Goal: Task Accomplishment & Management: Manage account settings

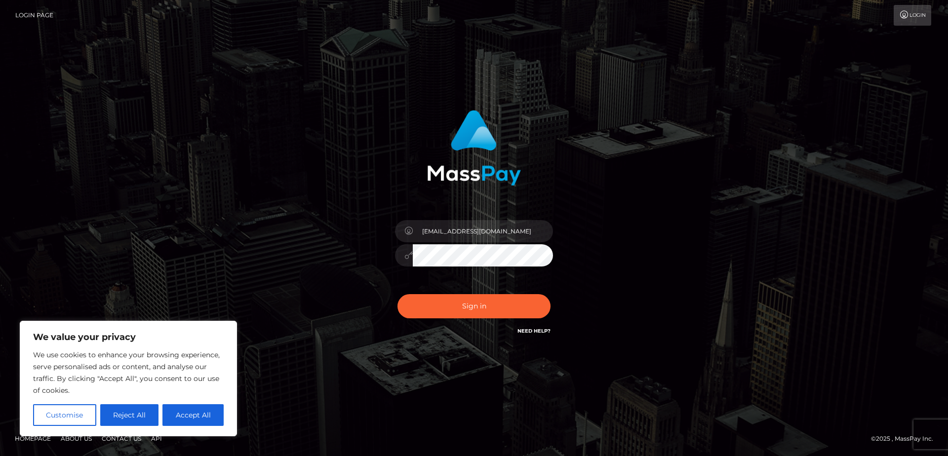
type input "bou.minchin@gmail.com"
click at [397, 294] on button "Sign in" at bounding box center [473, 306] width 153 height 24
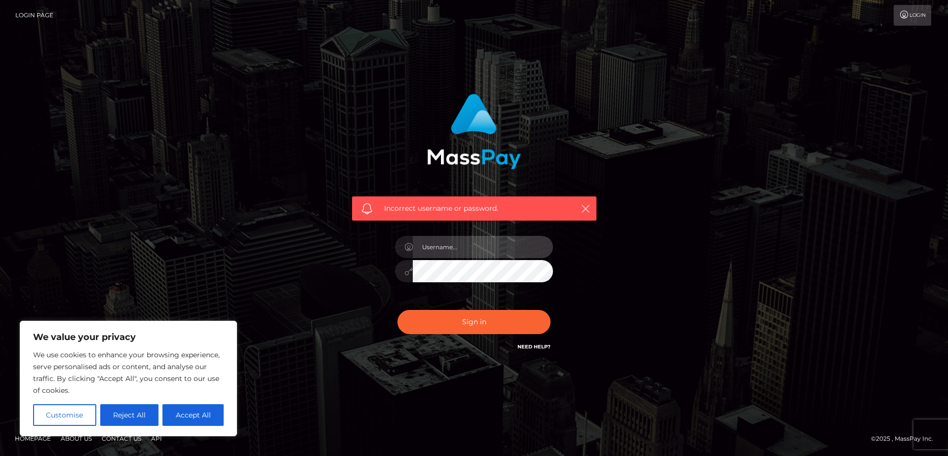
click at [480, 246] on input "text" at bounding box center [483, 247] width 140 height 22
type input "kumogorogoro"
click at [397, 310] on button "Sign in" at bounding box center [473, 322] width 153 height 24
click at [39, 16] on link "Login Page" at bounding box center [34, 15] width 38 height 21
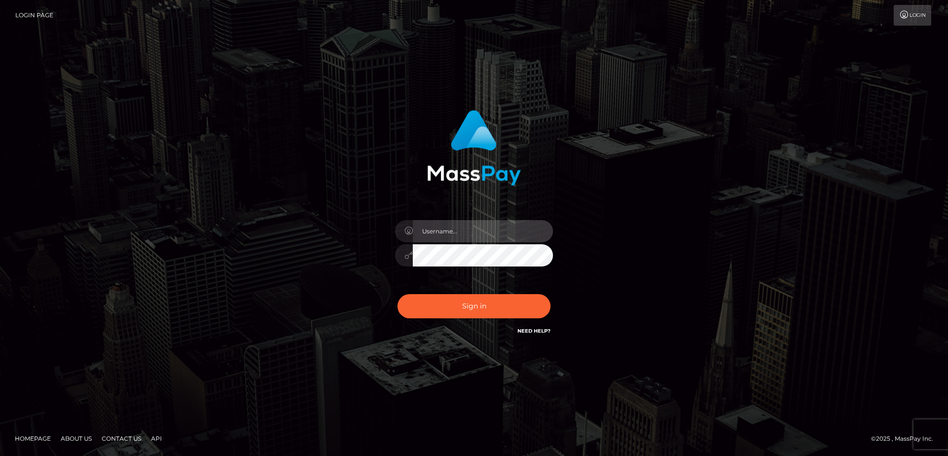
click at [488, 228] on input "text" at bounding box center [483, 231] width 140 height 22
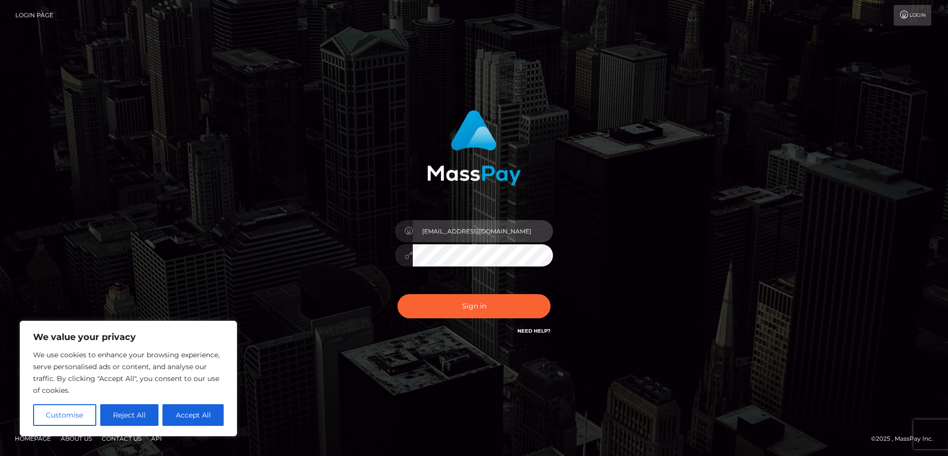
type input "kumogorogoro@gmail.com"
